Goal: Navigation & Orientation: Find specific page/section

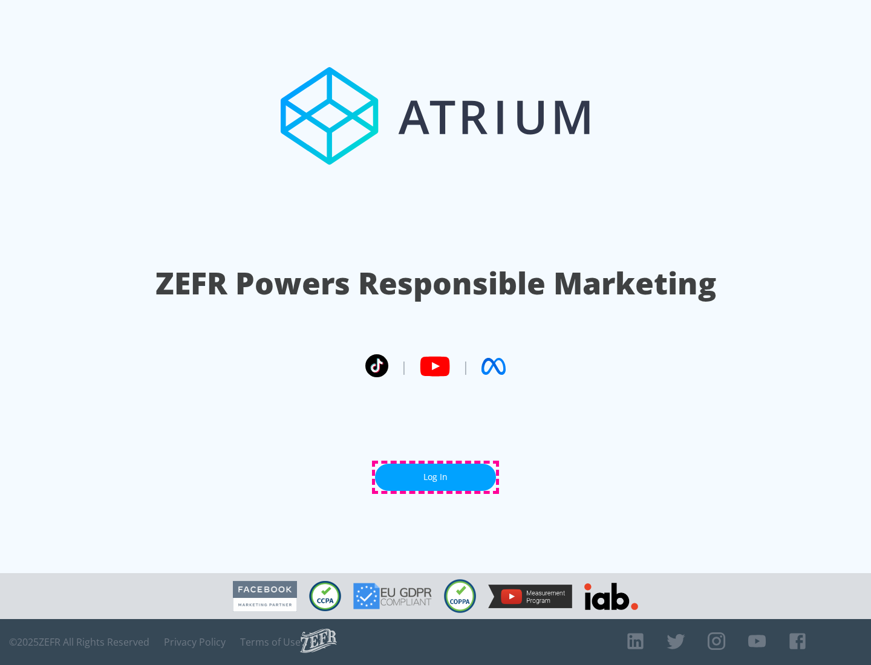
click at [435, 477] on link "Log In" at bounding box center [435, 477] width 121 height 27
